Goal: Book appointment/travel/reservation

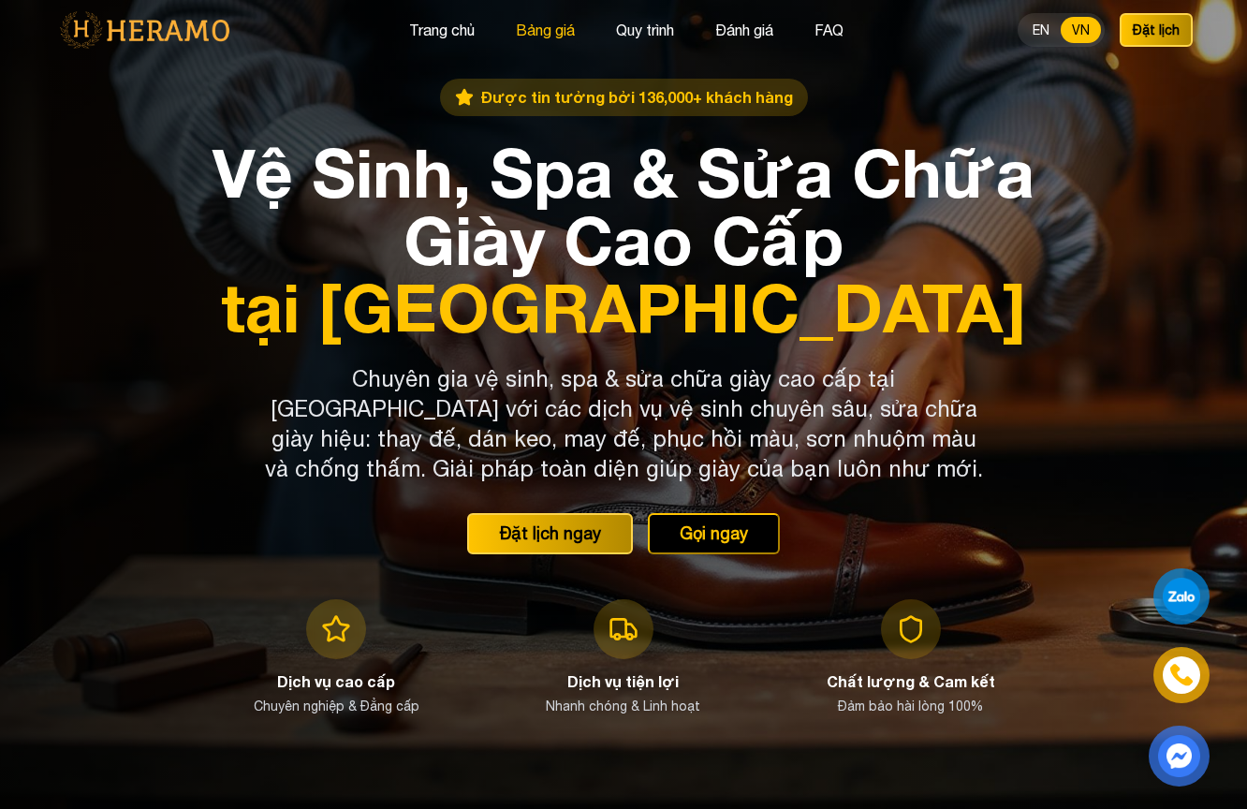
click at [546, 21] on button "Bảng giá" at bounding box center [545, 30] width 70 height 24
click at [434, 24] on button "Trang chủ" at bounding box center [441, 30] width 77 height 24
click at [1162, 30] on button "Đặt lịch" at bounding box center [1155, 30] width 77 height 36
click at [456, 35] on button "Trang chủ" at bounding box center [441, 30] width 77 height 24
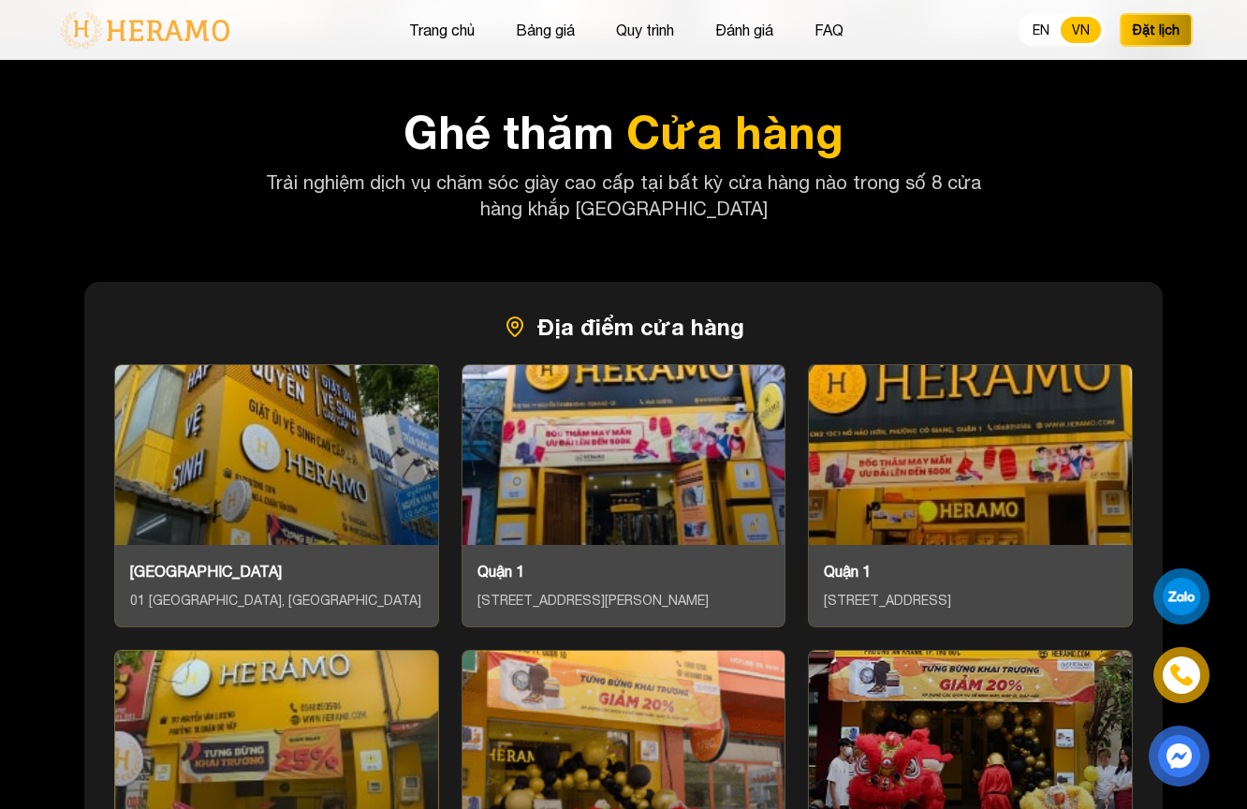
scroll to position [7464, 0]
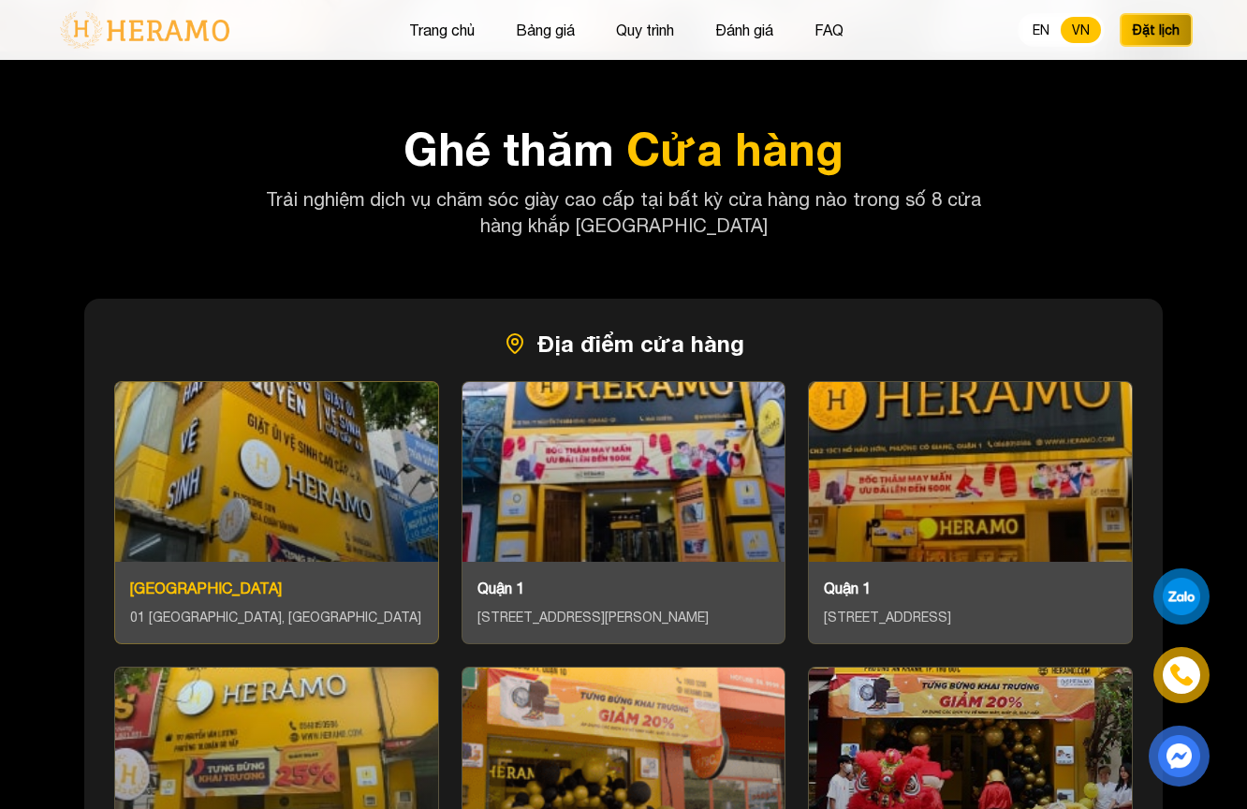
click at [255, 426] on div at bounding box center [276, 472] width 323 height 180
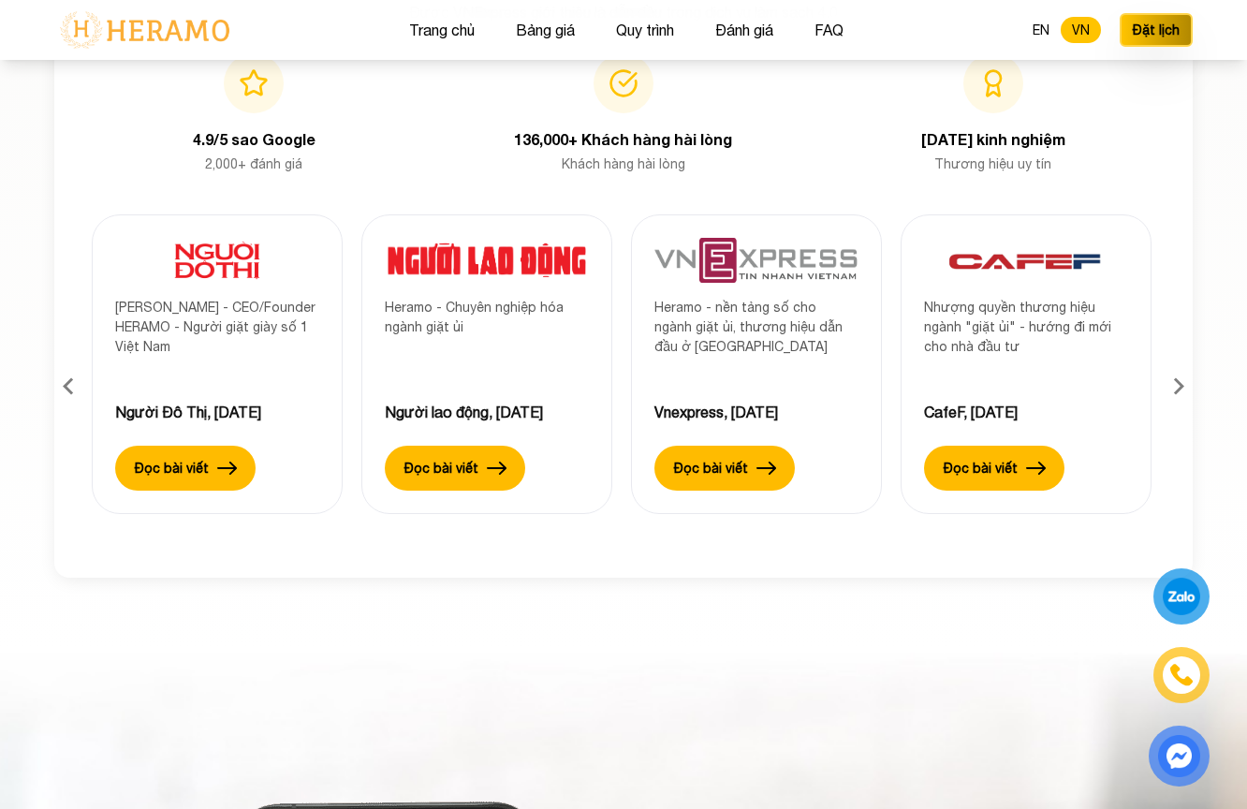
scroll to position [5063, 0]
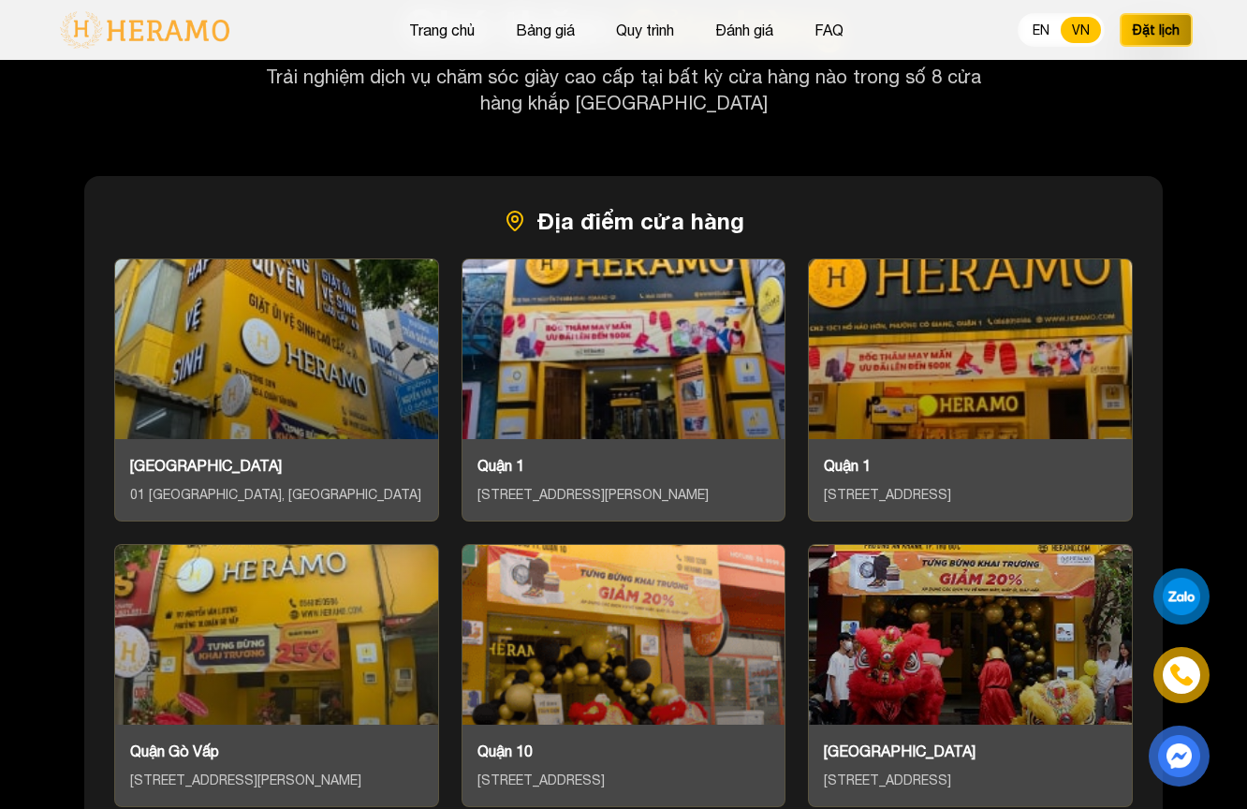
scroll to position [7584, 0]
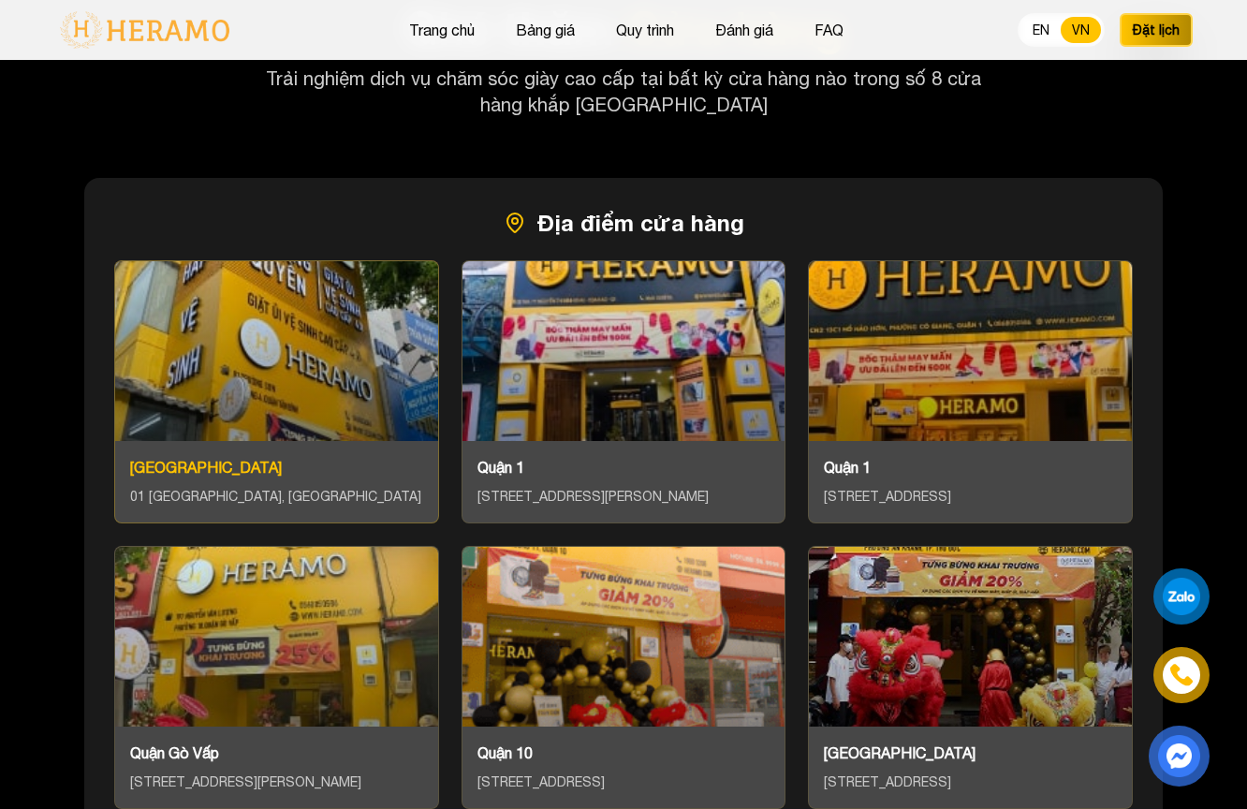
click at [260, 350] on div at bounding box center [276, 351] width 323 height 180
